Goal: Task Accomplishment & Management: Use online tool/utility

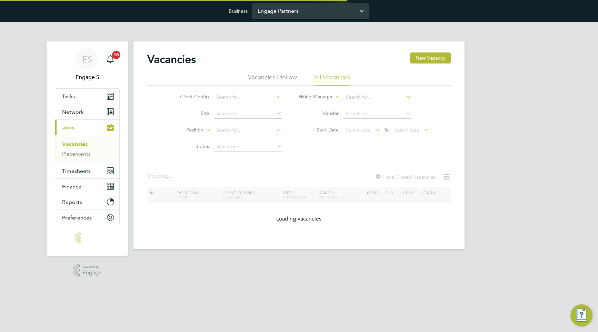
click at [296, 11] on input "Engage Partners" at bounding box center [310, 11] width 117 height 16
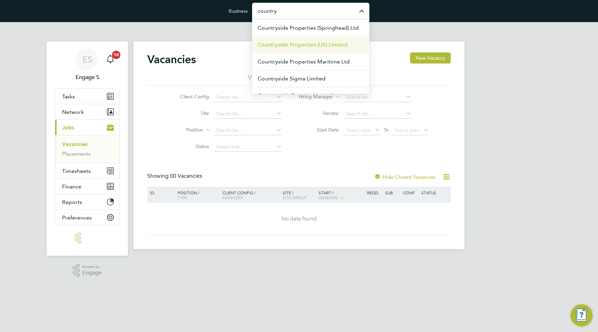
click at [288, 45] on span "Countryside Properties (UK) Limited" at bounding box center [303, 45] width 90 height 8
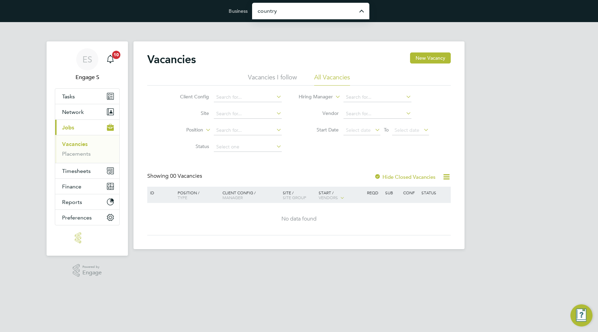
type input "Countryside Properties (UK) Limited"
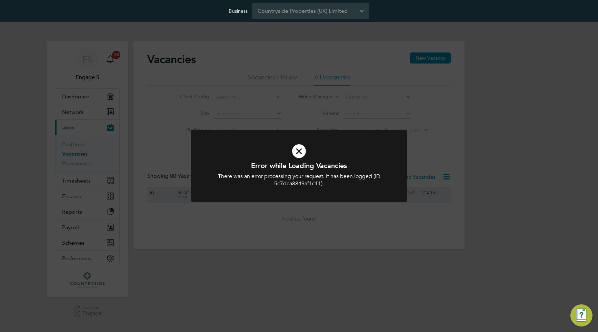
click at [258, 123] on div "Error while Loading Vacancies There was an error processing your request. It ha…" at bounding box center [299, 166] width 598 height 332
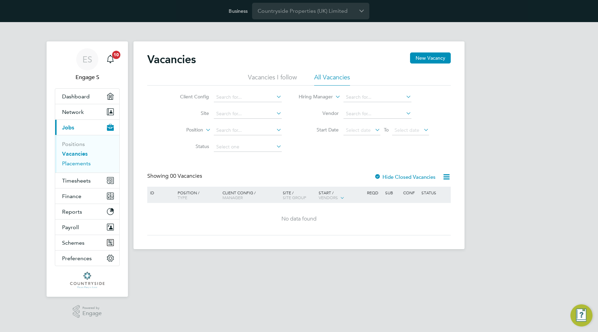
click at [83, 163] on link "Placements" at bounding box center [76, 163] width 29 height 7
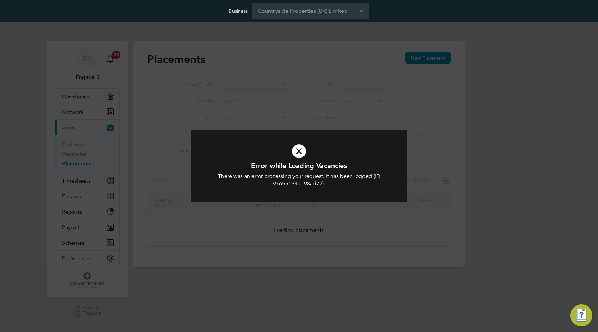
click at [378, 108] on div "Error while Loading Vacancies There was an error processing your request. It ha…" at bounding box center [299, 166] width 598 height 332
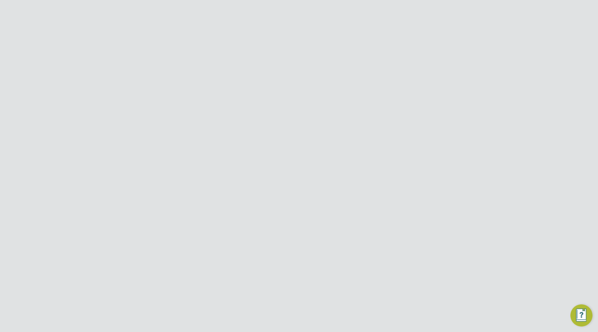
click at [369, 110] on input at bounding box center [362, 114] width 44 height 10
click at [363, 147] on li "In Progress" at bounding box center [361, 150] width 44 height 9
type input "In Progress"
click at [383, 133] on div "Jack B General Labourer (Zone 5) Linsco Limited Alvaredus (Fairham) Countryside…" at bounding box center [298, 131] width 303 height 32
click at [386, 127] on div "In Progress" at bounding box center [397, 125] width 32 height 6
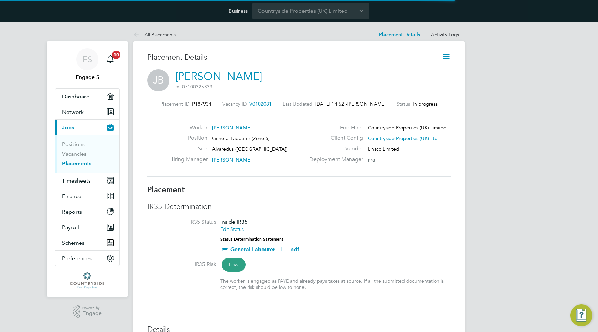
scroll to position [7, 40]
click at [449, 56] on icon at bounding box center [446, 56] width 9 height 9
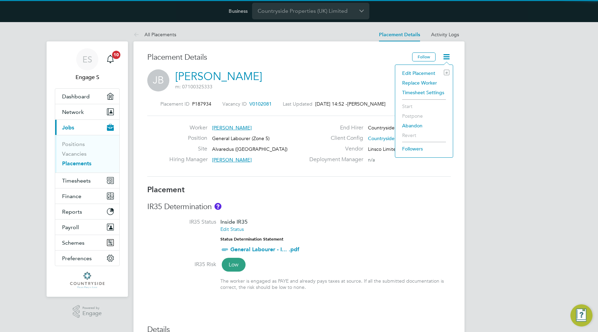
click at [431, 84] on li "Replace Worker" at bounding box center [424, 83] width 51 height 10
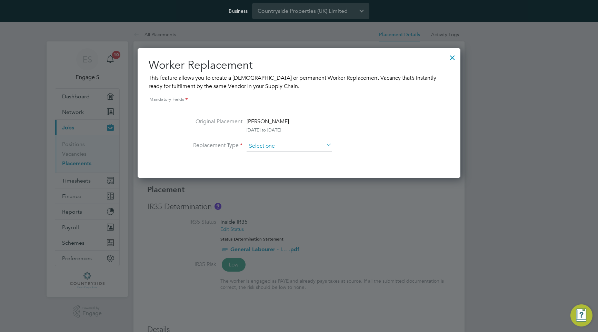
click at [316, 145] on input at bounding box center [289, 146] width 85 height 10
click at [306, 162] on li "Permanent" at bounding box center [289, 164] width 86 height 9
type input "Permanent"
click at [308, 145] on input at bounding box center [289, 146] width 85 height 10
click at [303, 153] on li "Temporary" at bounding box center [289, 155] width 86 height 9
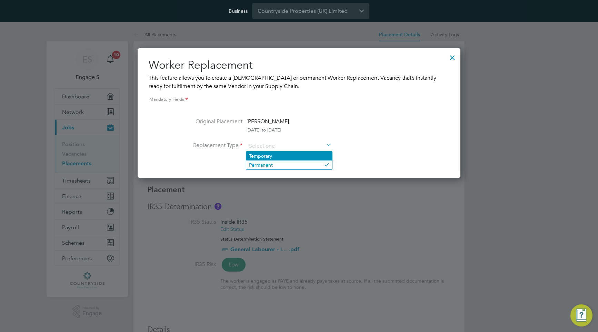
type input "Temporary"
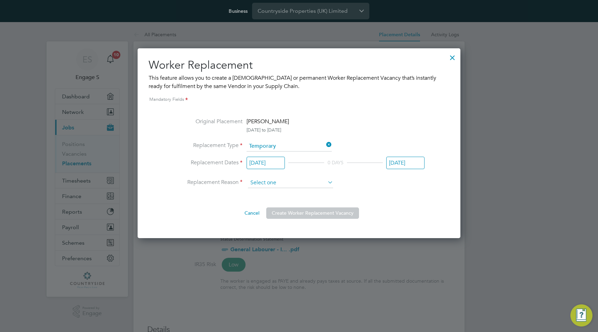
click at [291, 185] on input at bounding box center [290, 183] width 85 height 10
click at [290, 194] on li "Sickness" at bounding box center [291, 192] width 86 height 9
type input "Sickness"
click at [290, 211] on button "Create Worker Replacement Vacancy" at bounding box center [312, 212] width 93 height 11
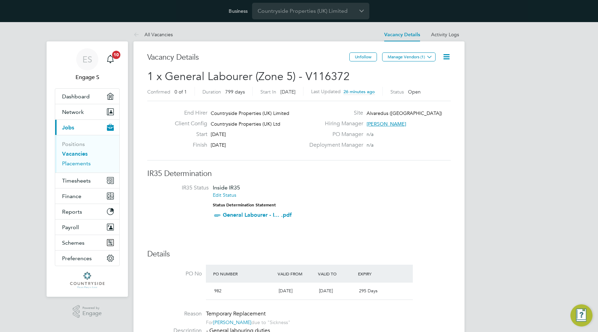
click at [84, 164] on link "Placements" at bounding box center [76, 163] width 29 height 7
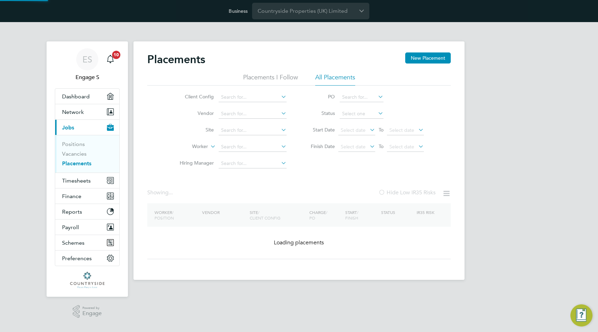
click at [358, 107] on li "Status" at bounding box center [363, 114] width 137 height 17
click at [358, 110] on input at bounding box center [362, 114] width 44 height 10
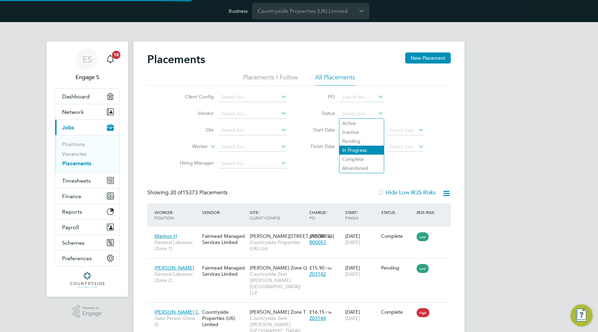
scroll to position [26, 60]
click at [354, 149] on li "In Progress" at bounding box center [361, 150] width 44 height 9
type input "In Progress"
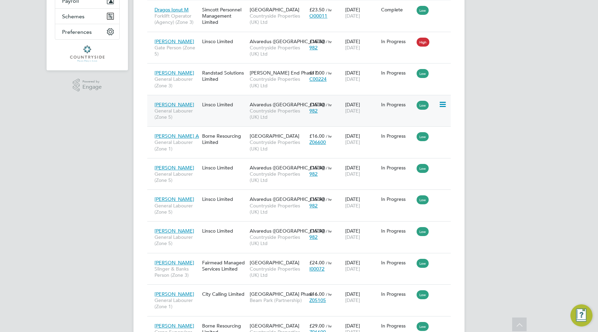
click at [390, 110] on div "In Progress" at bounding box center [397, 104] width 36 height 13
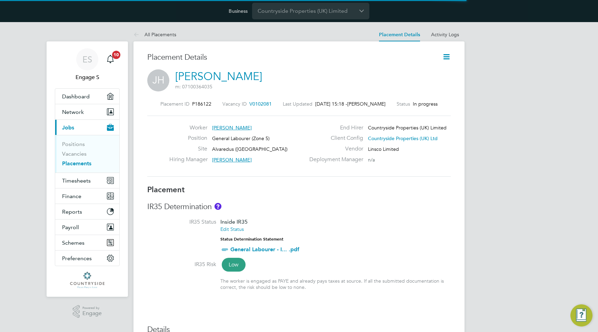
scroll to position [16, 304]
click at [446, 57] on icon at bounding box center [446, 56] width 9 height 9
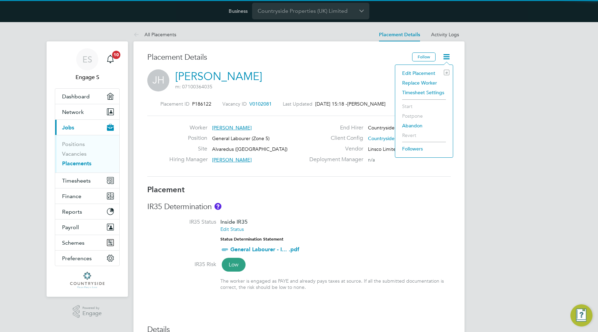
click at [426, 84] on li "Replace Worker" at bounding box center [424, 83] width 51 height 10
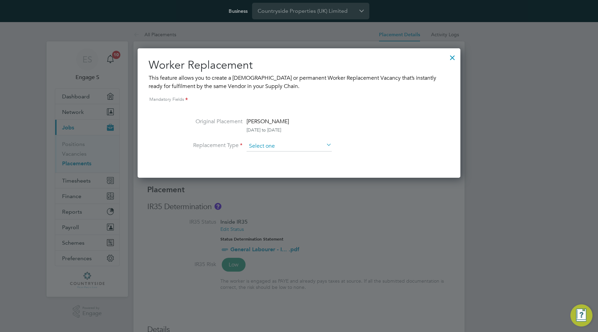
click at [284, 147] on input at bounding box center [289, 146] width 85 height 10
click at [281, 156] on li "Temporary" at bounding box center [289, 155] width 86 height 9
type input "Temporary"
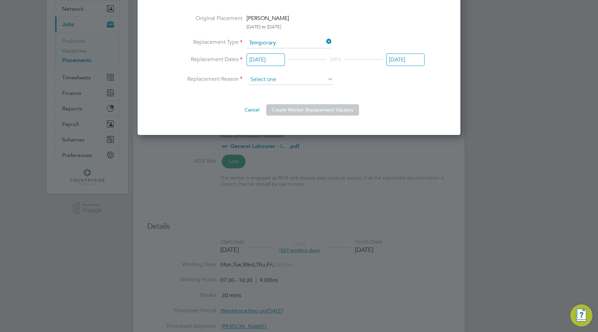
click at [299, 79] on input at bounding box center [290, 79] width 85 height 10
click at [296, 87] on li "Sickness" at bounding box center [291, 89] width 86 height 9
type input "Sickness"
click at [294, 110] on button "Create Worker Replacement Vacancy" at bounding box center [312, 109] width 93 height 11
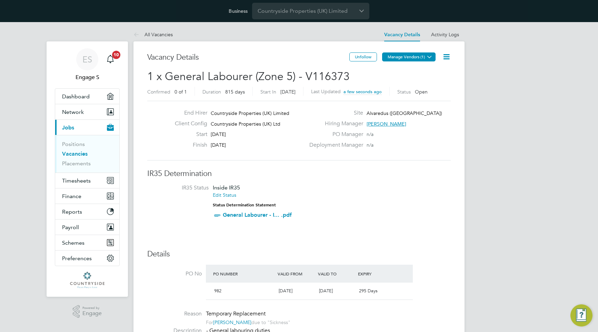
click at [430, 58] on icon at bounding box center [429, 56] width 5 height 5
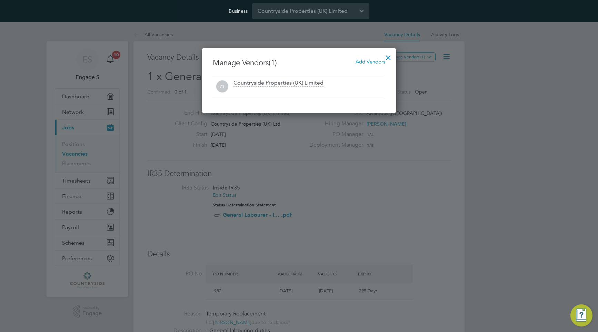
click at [439, 103] on div at bounding box center [299, 166] width 598 height 332
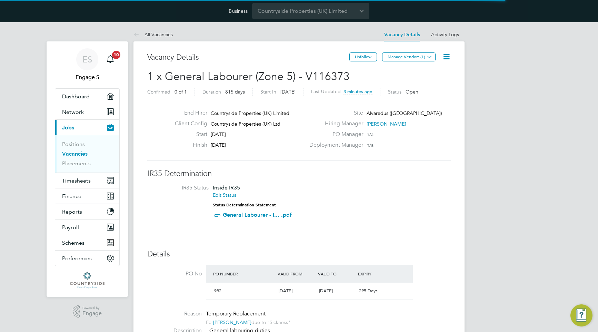
scroll to position [12, 65]
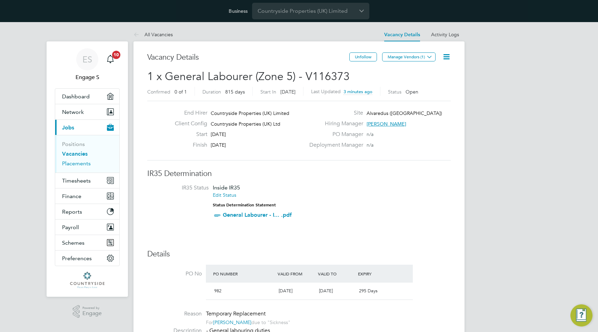
click at [78, 160] on link "Placements" at bounding box center [76, 163] width 29 height 7
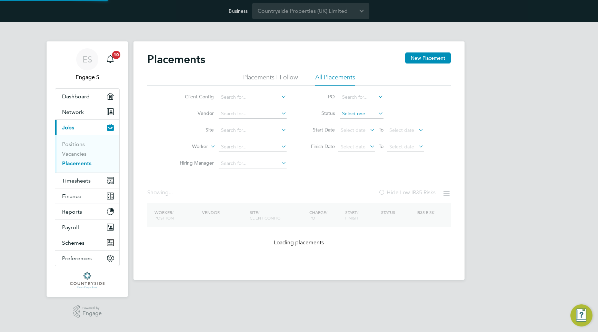
click at [351, 116] on input at bounding box center [362, 114] width 44 height 10
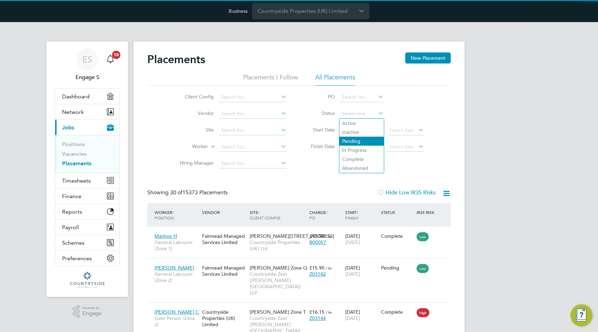
scroll to position [26, 60]
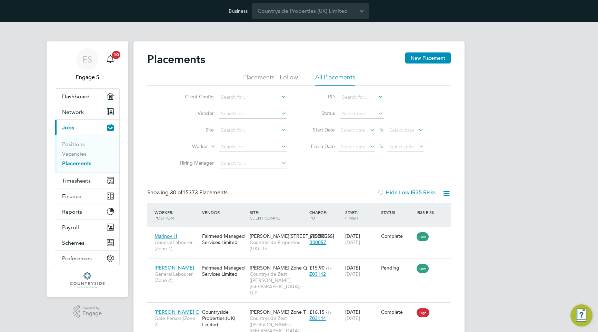
click at [358, 148] on li "In Progress" at bounding box center [361, 150] width 44 height 9
type input "In Progress"
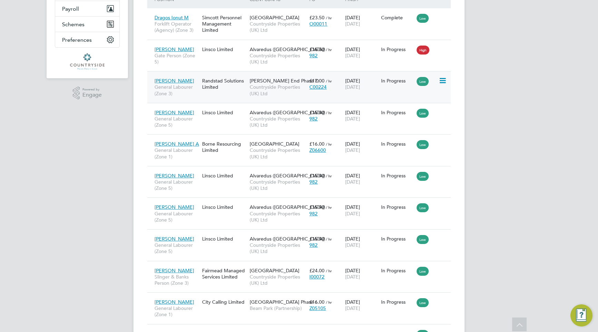
click at [390, 79] on div "In Progress" at bounding box center [397, 81] width 32 height 6
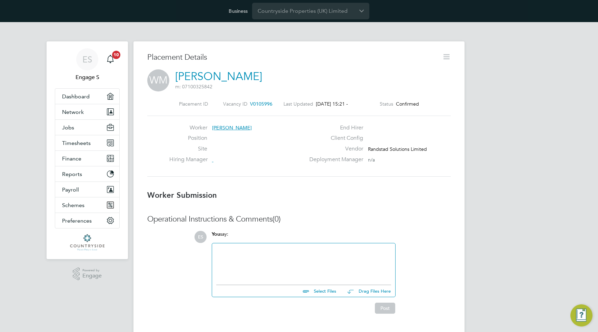
click at [446, 57] on icon at bounding box center [446, 56] width 9 height 9
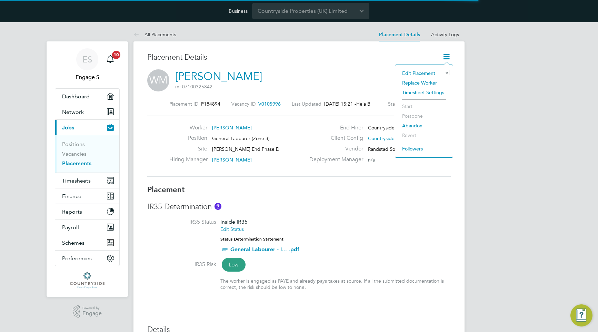
scroll to position [16, 304]
click at [446, 57] on icon at bounding box center [446, 56] width 9 height 9
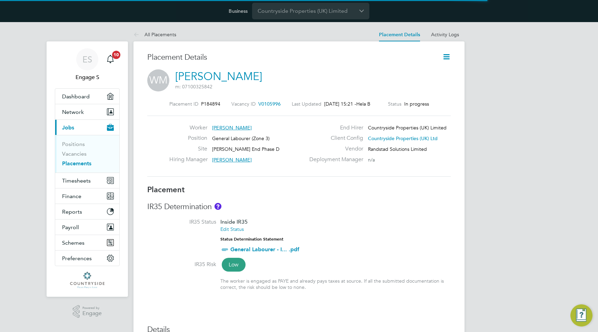
click at [446, 57] on icon at bounding box center [446, 56] width 9 height 9
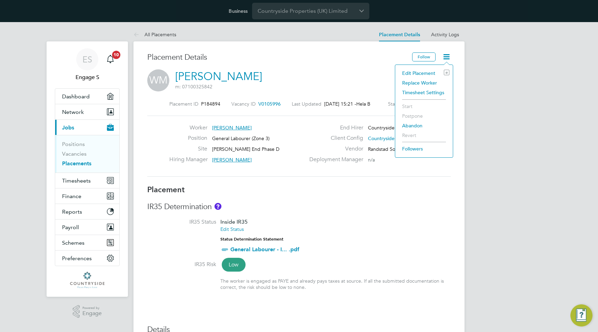
click at [426, 81] on li "Replace Worker" at bounding box center [424, 83] width 51 height 10
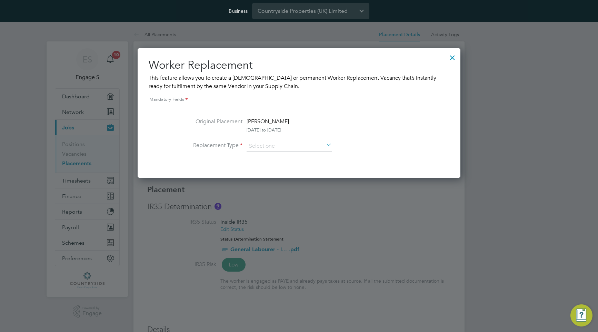
click at [450, 58] on div at bounding box center [452, 56] width 12 height 12
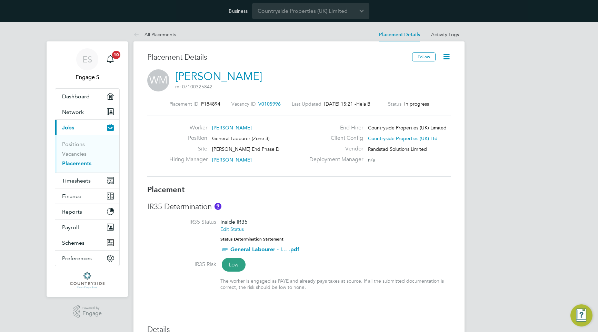
click at [447, 55] on icon at bounding box center [446, 56] width 9 height 9
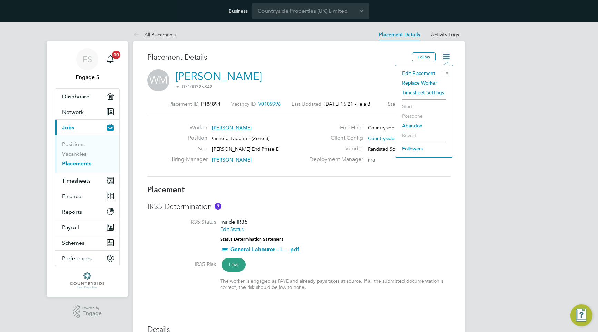
click at [423, 83] on li "Replace Worker" at bounding box center [424, 83] width 51 height 10
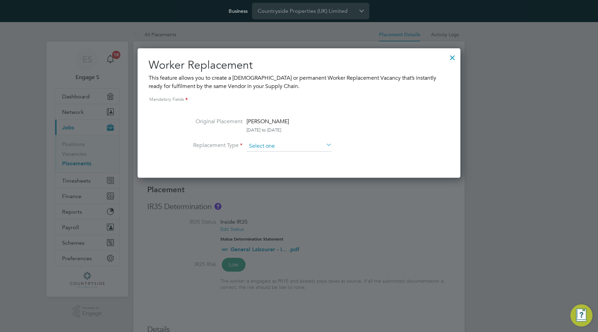
click at [308, 142] on input at bounding box center [289, 146] width 85 height 10
click at [299, 164] on li "Permanent" at bounding box center [289, 164] width 86 height 9
type input "Permanent"
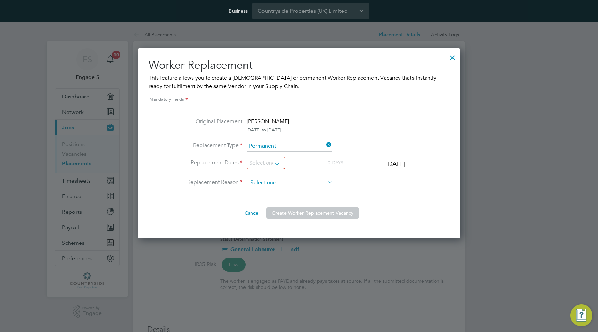
click at [293, 182] on input at bounding box center [290, 183] width 85 height 10
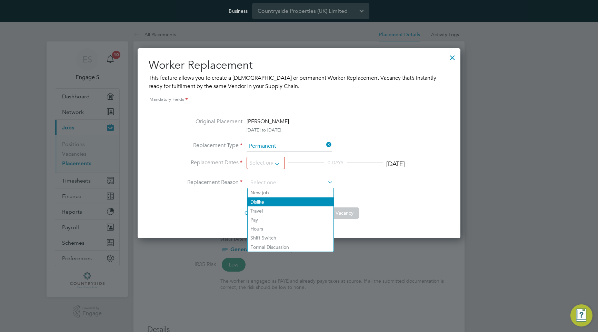
click at [293, 197] on li "Dislike" at bounding box center [291, 201] width 86 height 9
type input "Dislike"
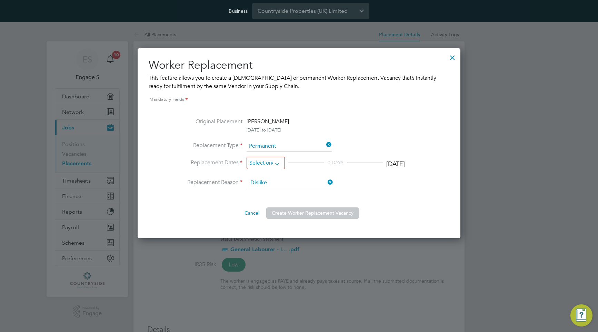
click at [274, 166] on input at bounding box center [266, 163] width 38 height 13
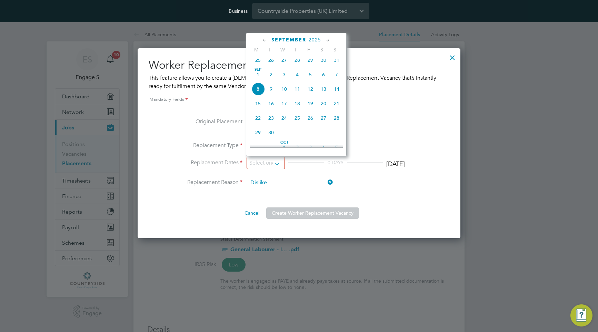
click at [279, 94] on span "10" at bounding box center [284, 88] width 13 height 13
type input "[DATE]"
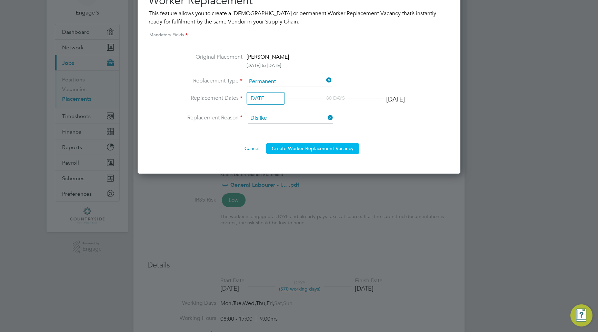
click at [321, 152] on button "Create Worker Replacement Vacancy" at bounding box center [312, 148] width 93 height 11
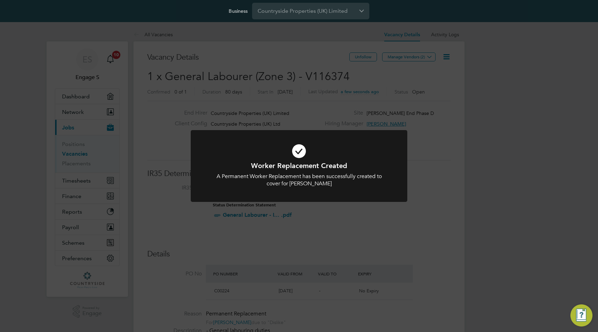
click at [378, 82] on div "Worker Replacement Created A Permanent Worker Replacement has been successfully…" at bounding box center [299, 166] width 598 height 332
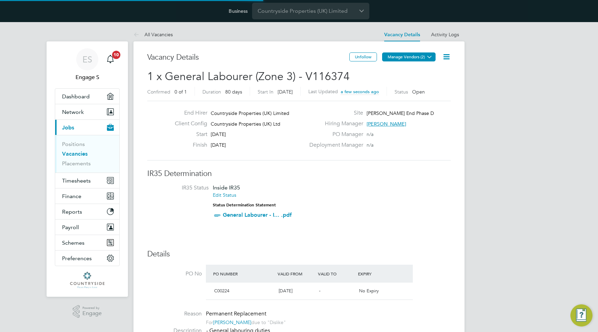
click at [431, 58] on icon at bounding box center [429, 56] width 5 height 5
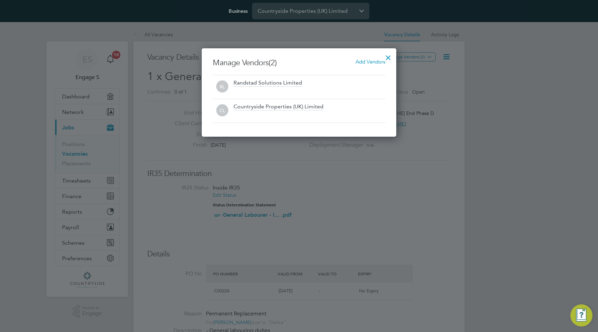
click at [488, 79] on div at bounding box center [299, 166] width 598 height 332
